Goal: Information Seeking & Learning: Understand process/instructions

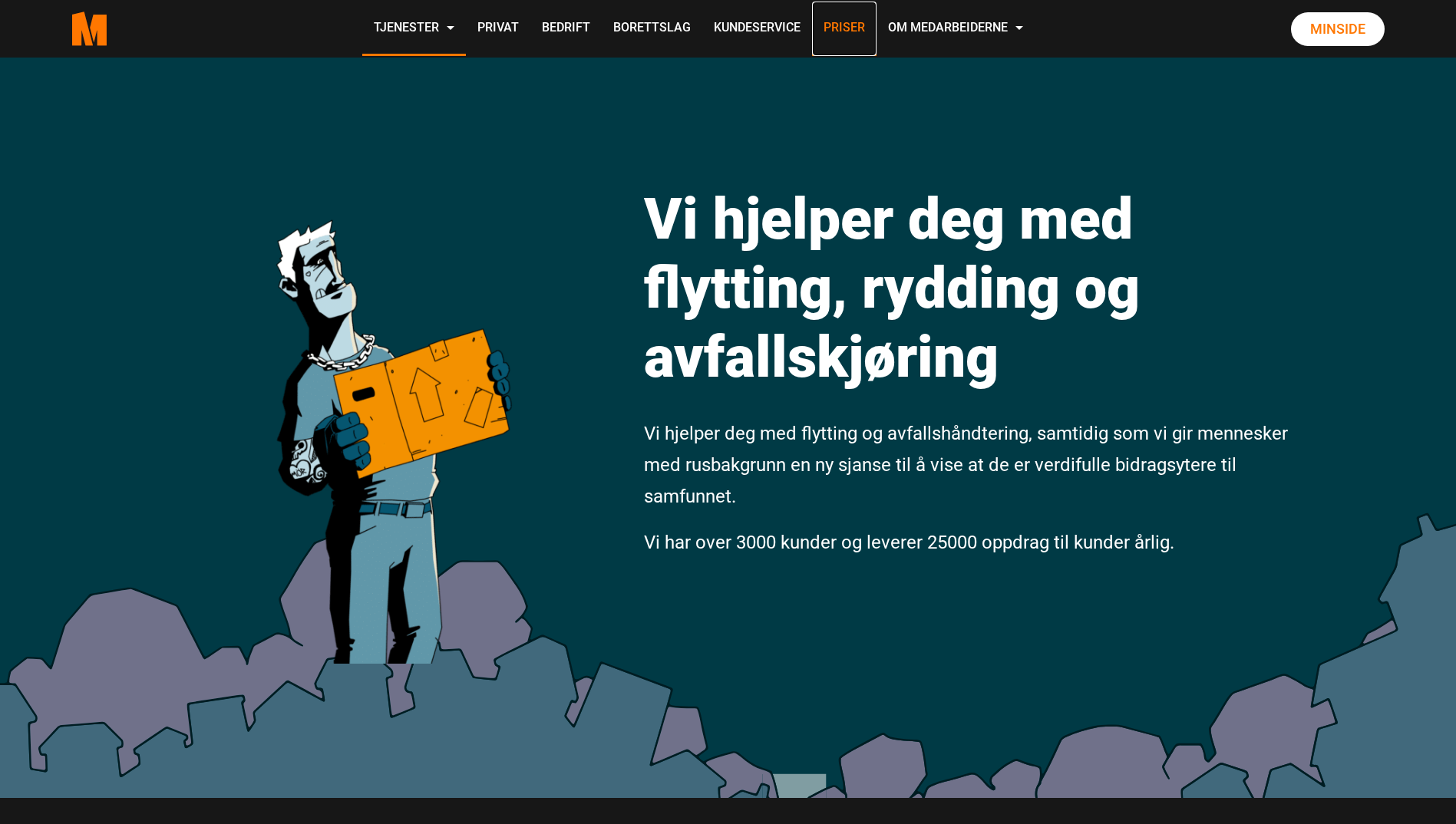
click at [849, 32] on link "Priser" at bounding box center [843, 29] width 64 height 55
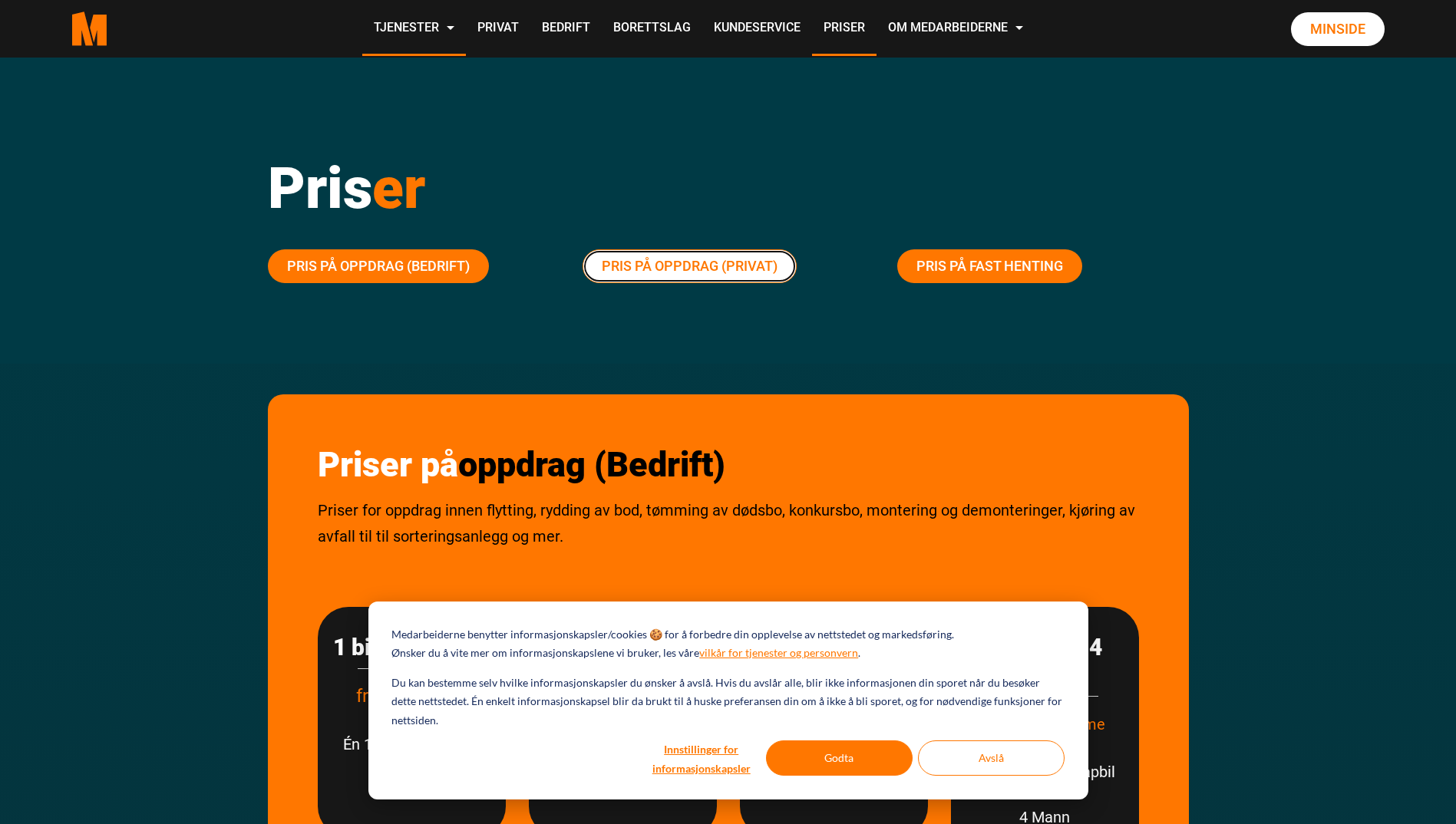
click at [659, 264] on link "Pris på oppdrag (Privat)" at bounding box center [689, 266] width 214 height 33
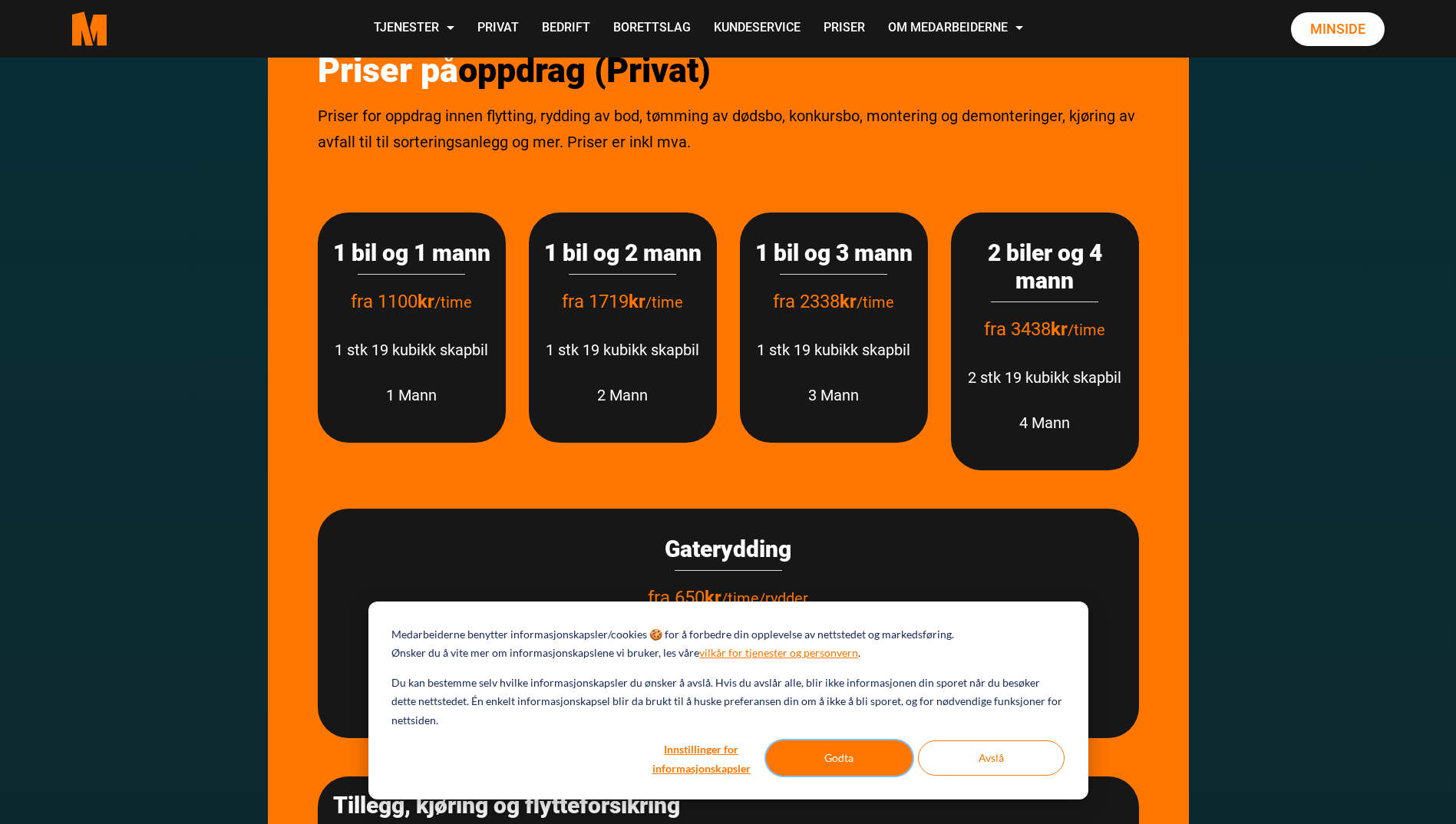
click at [831, 752] on button "Godta" at bounding box center [839, 757] width 147 height 35
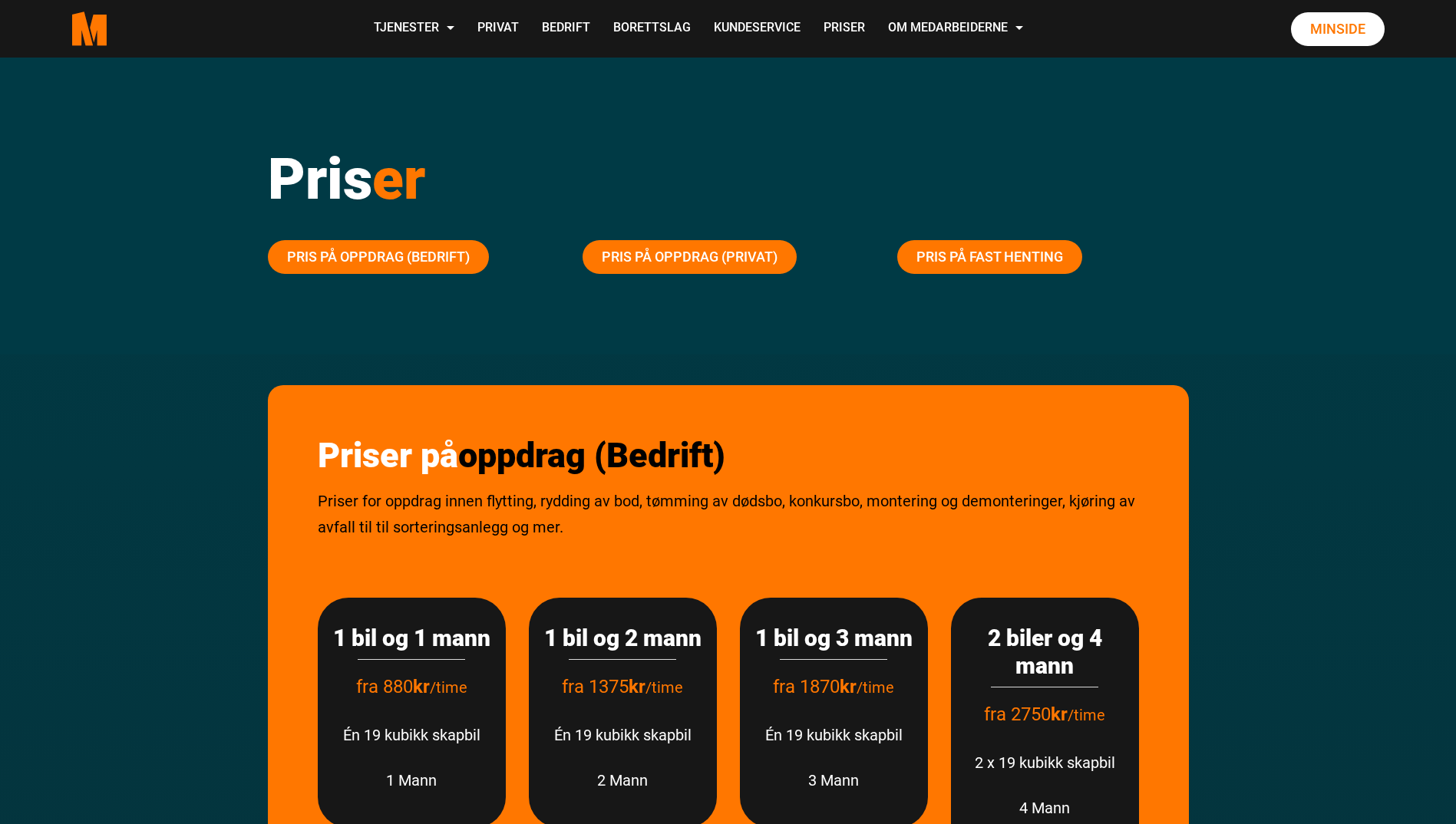
scroll to position [0, 0]
